Goal: Task Accomplishment & Management: Use online tool/utility

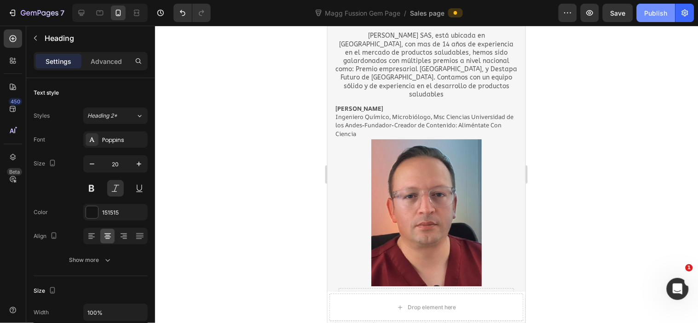
drag, startPoint x: 609, startPoint y: 236, endPoint x: 646, endPoint y: 21, distance: 217.4
click at [609, 236] on div at bounding box center [426, 175] width 543 height 298
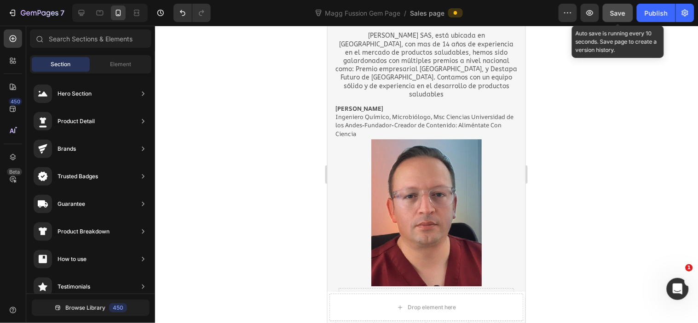
click at [626, 6] on button "Save" at bounding box center [618, 13] width 30 height 18
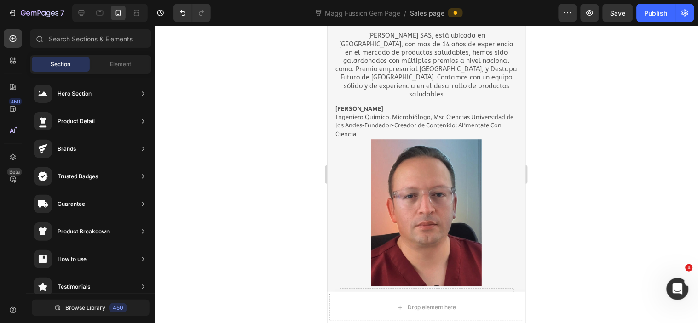
click at [596, 153] on div at bounding box center [426, 175] width 543 height 298
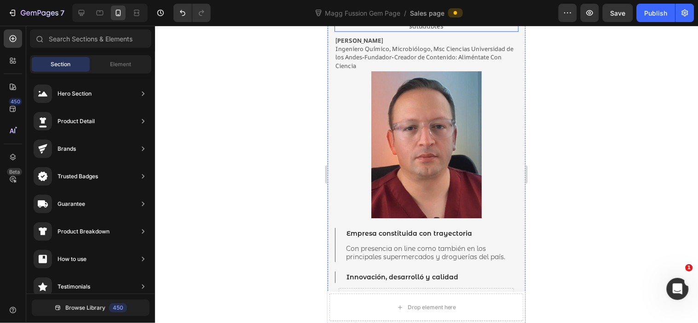
scroll to position [2544, 0]
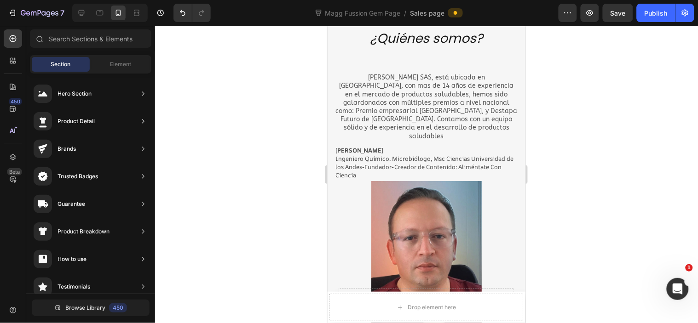
click at [578, 120] on div at bounding box center [426, 175] width 543 height 298
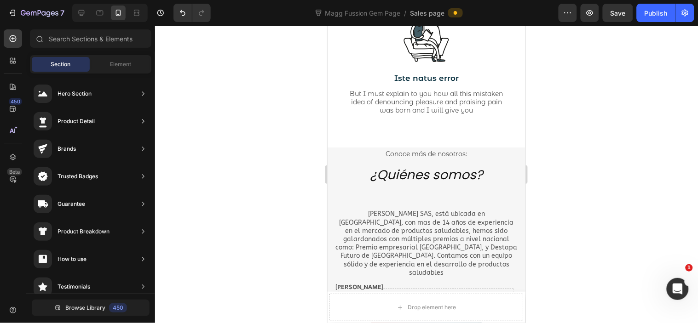
click at [581, 150] on div at bounding box center [426, 175] width 543 height 298
click at [576, 138] on div at bounding box center [426, 175] width 543 height 298
drag, startPoint x: 188, startPoint y: 115, endPoint x: 572, endPoint y: 128, distance: 384.3
click at [572, 128] on div at bounding box center [426, 175] width 543 height 298
click at [457, 149] on p "Conoce más de nosotros:" at bounding box center [425, 153] width 173 height 11
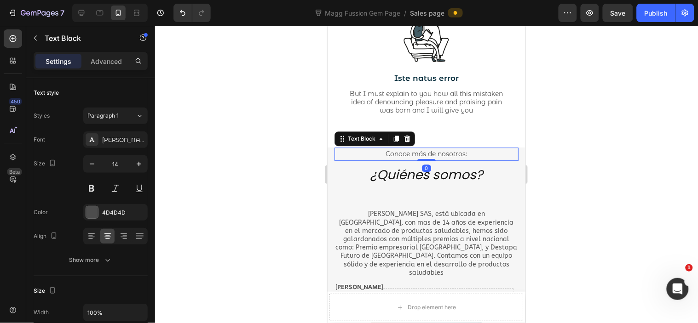
drag, startPoint x: 409, startPoint y: 137, endPoint x: 488, endPoint y: 131, distance: 79.3
click at [409, 138] on icon at bounding box center [406, 138] width 7 height 7
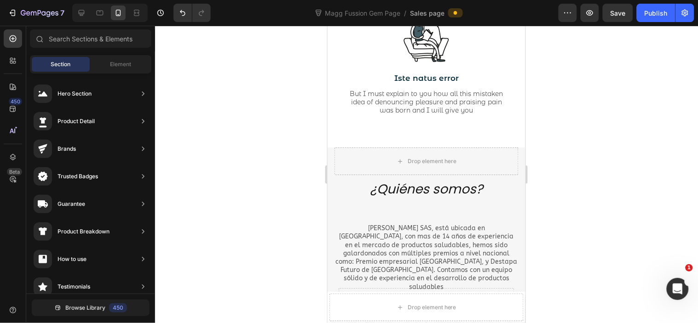
click at [632, 109] on div at bounding box center [426, 175] width 543 height 298
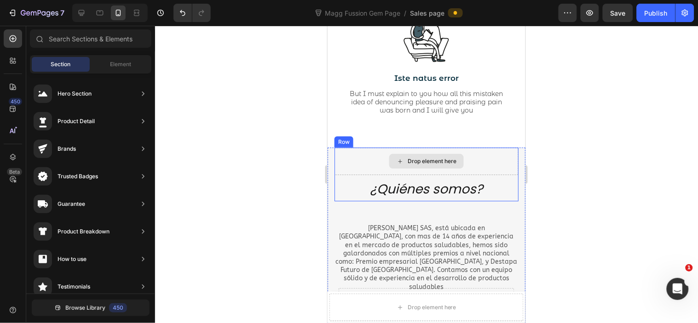
click at [473, 159] on div "Drop element here" at bounding box center [426, 161] width 184 height 28
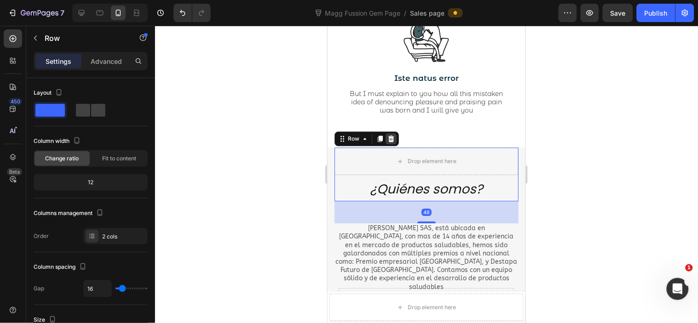
click at [393, 138] on icon at bounding box center [390, 138] width 7 height 7
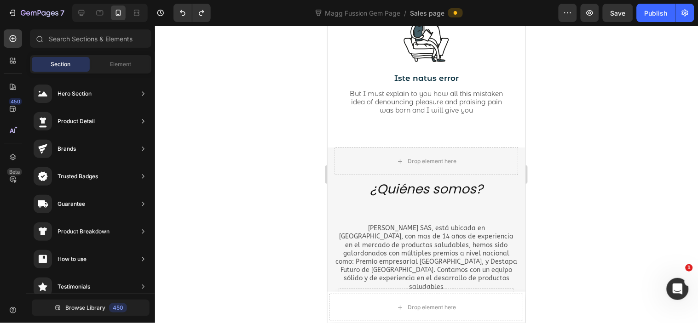
drag, startPoint x: 572, startPoint y: 149, endPoint x: 534, endPoint y: 148, distance: 38.6
click at [571, 149] on div at bounding box center [426, 175] width 543 height 298
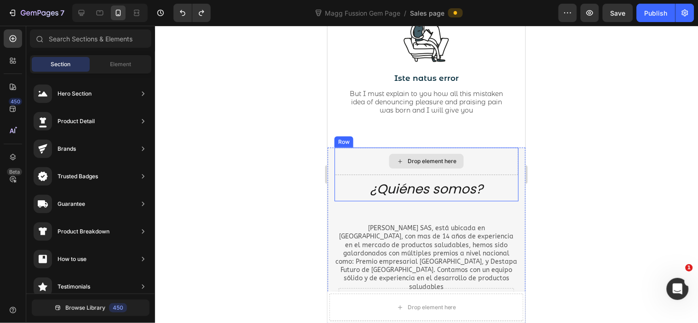
click at [482, 159] on div "Drop element here" at bounding box center [426, 161] width 184 height 28
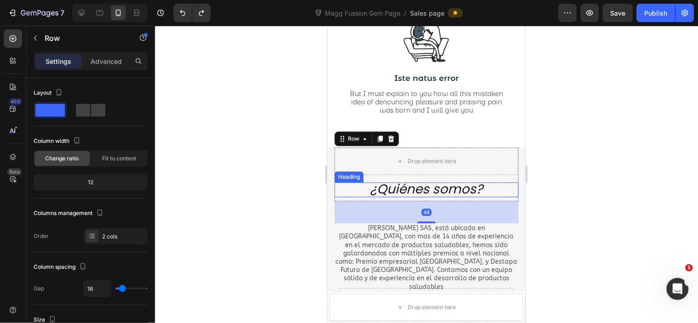
click at [468, 186] on span "¿Quiénes somos?" at bounding box center [425, 189] width 113 height 18
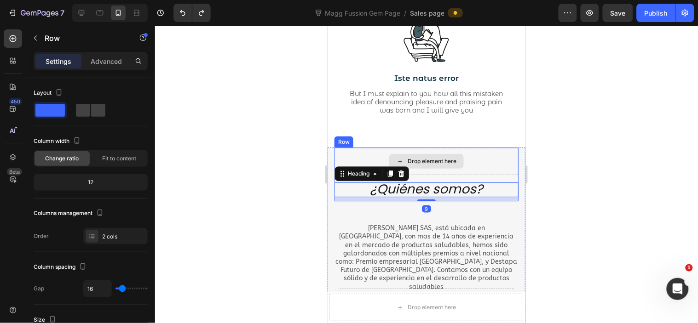
click at [486, 162] on div "Drop element here" at bounding box center [426, 161] width 184 height 28
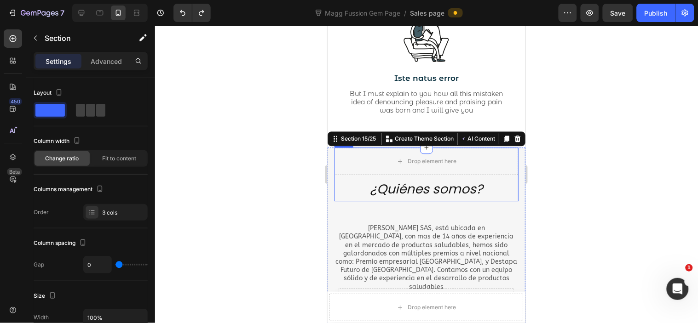
click at [585, 150] on div at bounding box center [426, 175] width 543 height 298
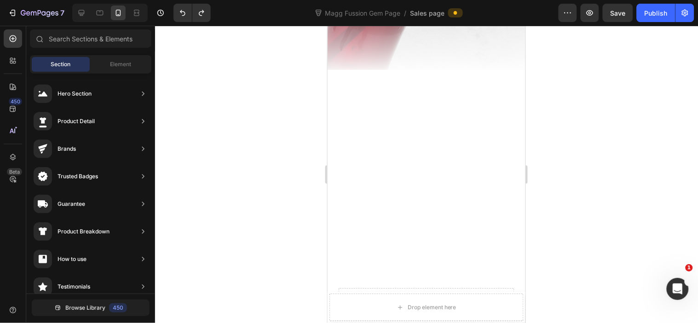
scroll to position [0, 0]
